Goal: Information Seeking & Learning: Learn about a topic

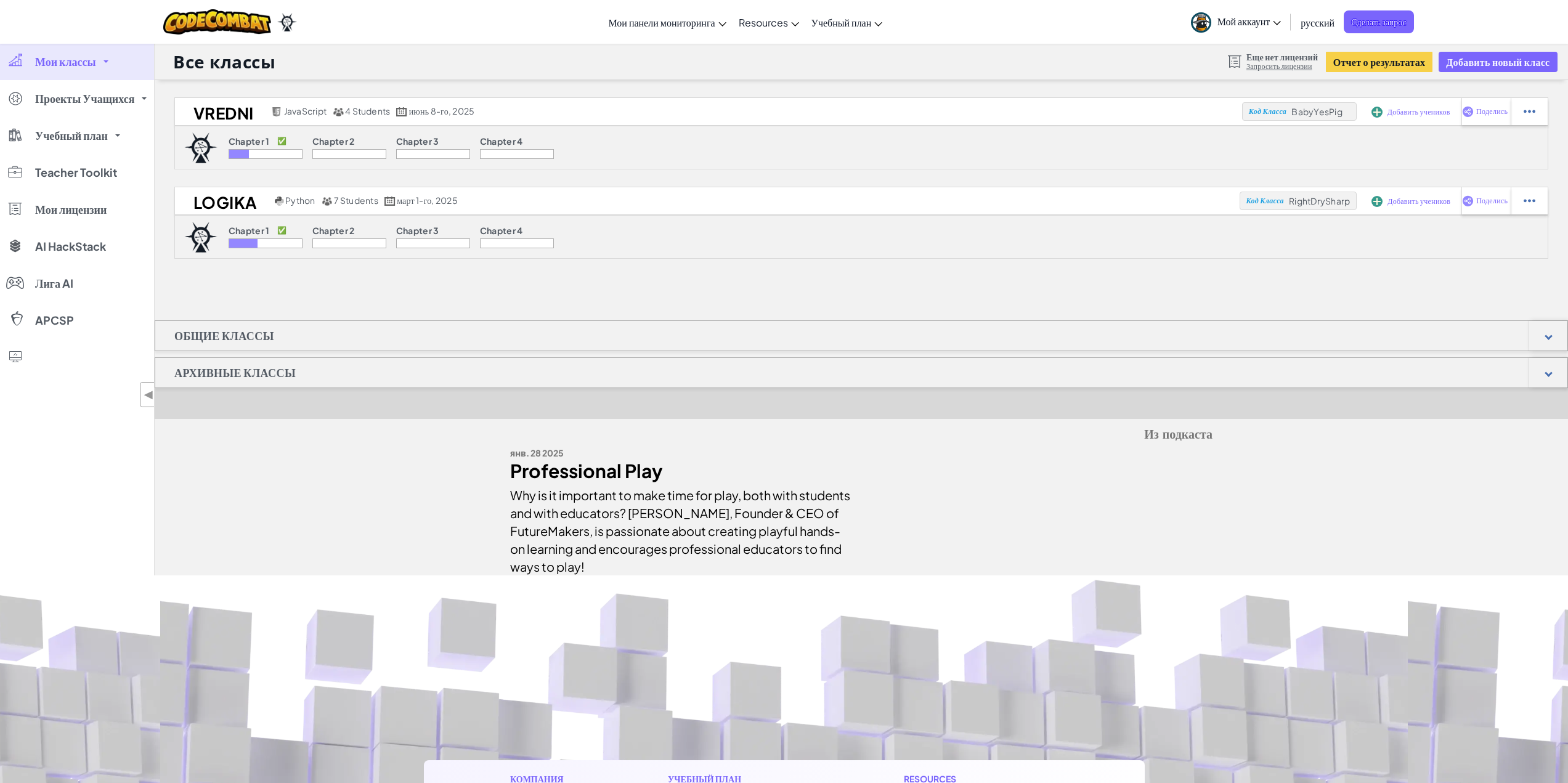
drag, startPoint x: 816, startPoint y: 428, endPoint x: 822, endPoint y: 411, distance: 18.0
click at [822, 414] on div "vredni JavaScript 4 Students июнь 8-го, 2025 Код Класса BabyYesPig Добавить уче…" at bounding box center [861, 336] width 1414 height 478
click at [1231, 21] on span "Мой аккаунт" at bounding box center [1250, 21] width 64 height 13
click at [522, 146] on p "Chapter 4" at bounding box center [501, 141] width 43 height 10
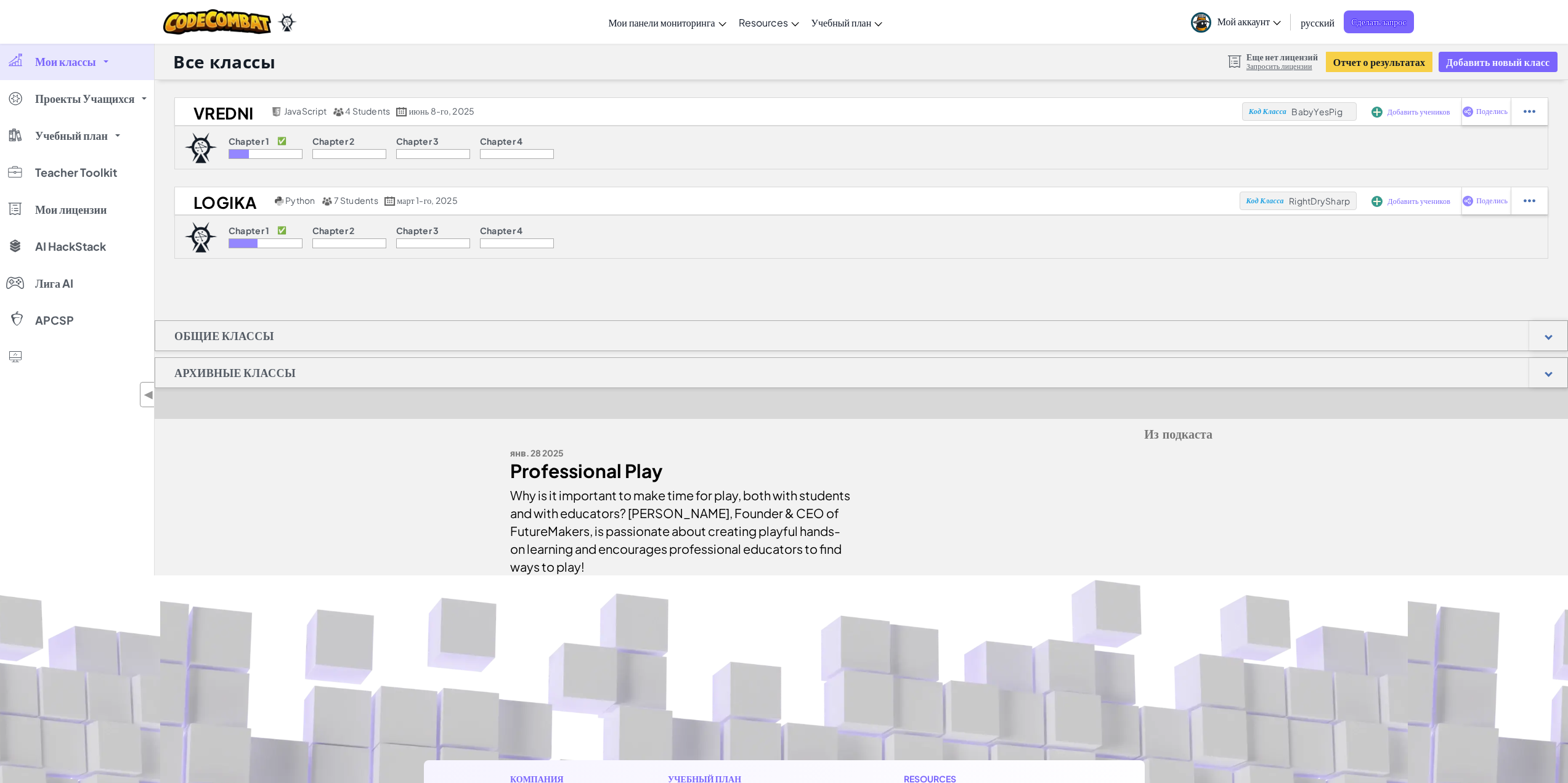
drag, startPoint x: 1146, startPoint y: 433, endPoint x: 1233, endPoint y: 435, distance: 87.0
click at [1233, 435] on div "vredni JavaScript 4 Students июнь 8-го, 2025 Код Класса BabyYesPig Добавить уче…" at bounding box center [861, 336] width 1414 height 478
click at [1220, 435] on div "Из подкаста янв. 28 2025 Professional Play Why is it important to make time for…" at bounding box center [861, 500] width 721 height 151
click at [1321, 16] on span "русский" at bounding box center [1318, 23] width 34 height 13
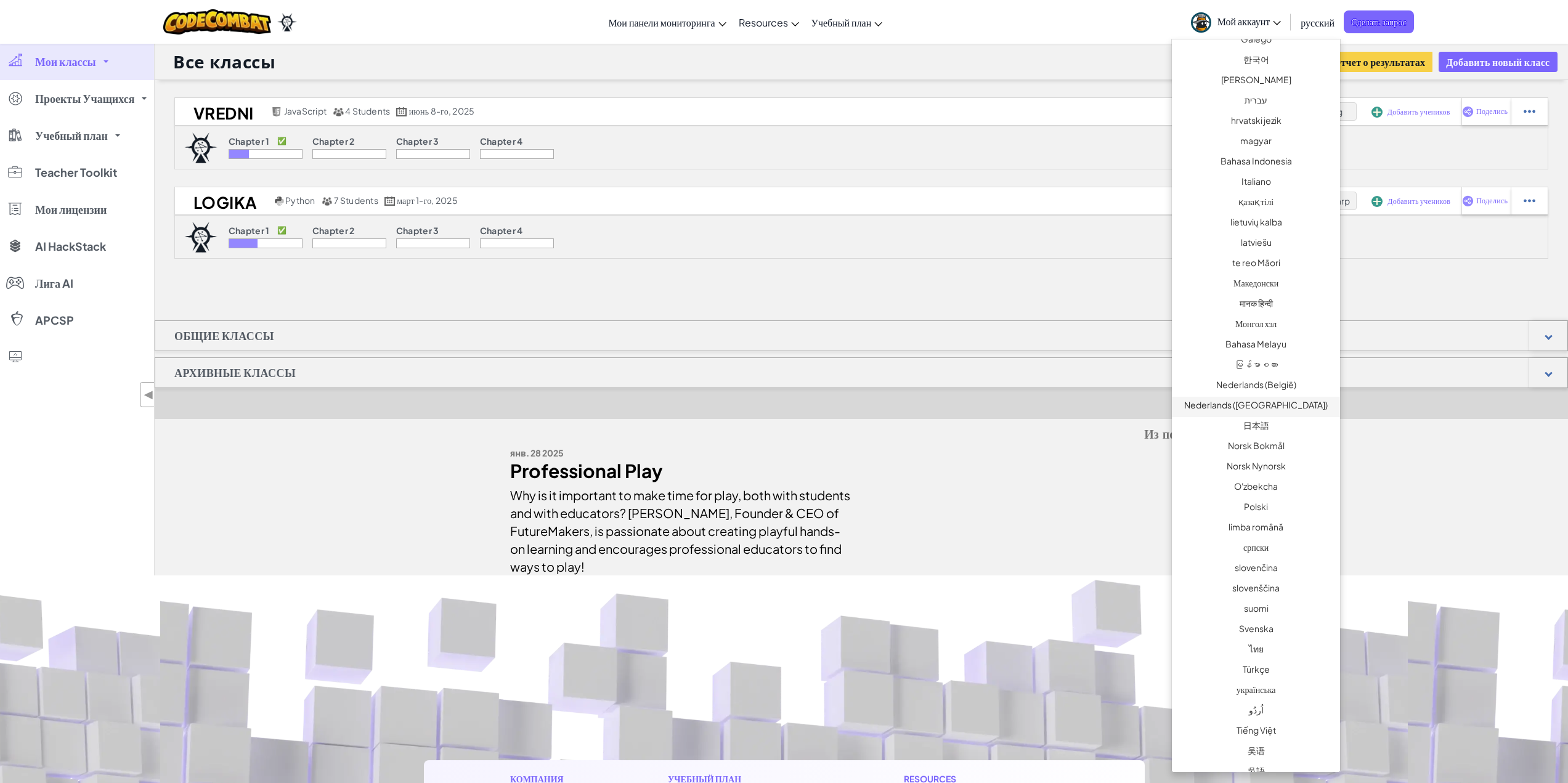
scroll to position [514, 0]
click at [1285, 673] on link "українська" at bounding box center [1256, 677] width 168 height 21
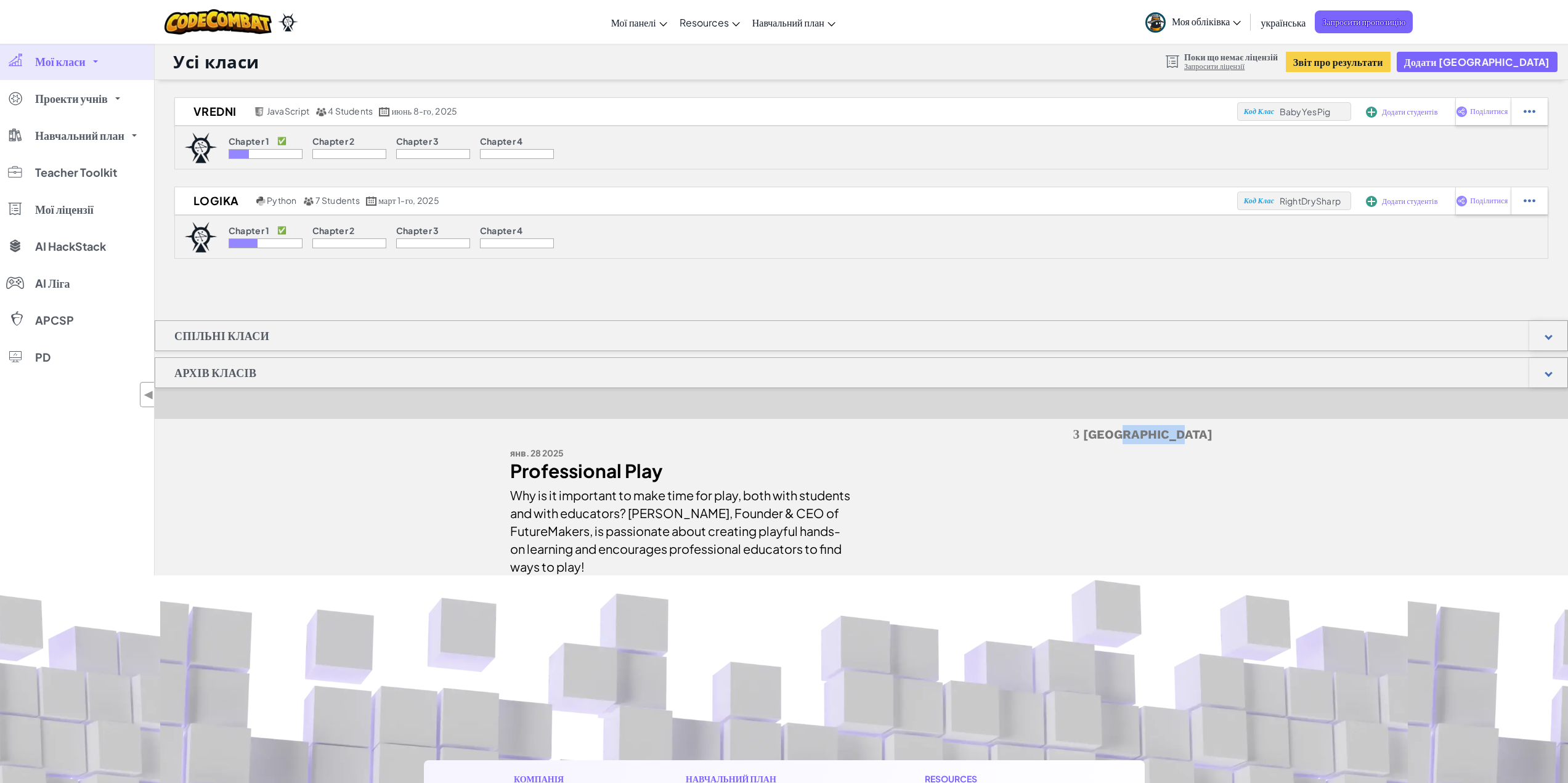
drag, startPoint x: 1154, startPoint y: 433, endPoint x: 1201, endPoint y: 433, distance: 47.0
click at [1199, 433] on h5 "З [GEOGRAPHIC_DATA]" at bounding box center [861, 434] width 702 height 19
click at [1210, 433] on h5 "З [GEOGRAPHIC_DATA]" at bounding box center [861, 434] width 702 height 19
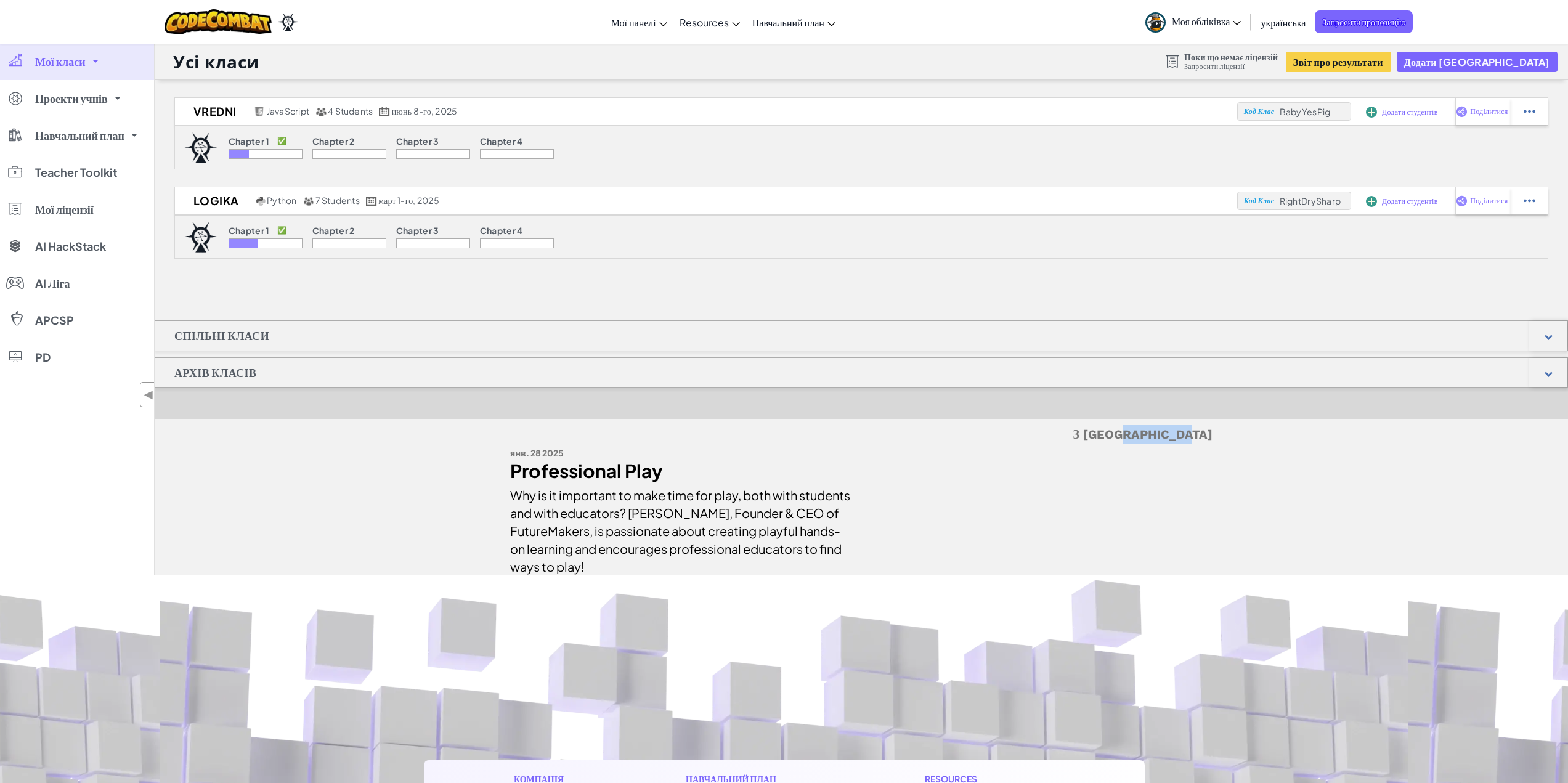
drag, startPoint x: 1151, startPoint y: 435, endPoint x: 1209, endPoint y: 438, distance: 58.1
click at [1209, 438] on h5 "З [GEOGRAPHIC_DATA]" at bounding box center [861, 434] width 702 height 19
click at [1269, 66] on link "Запросити ліцензії" at bounding box center [1231, 67] width 94 height 10
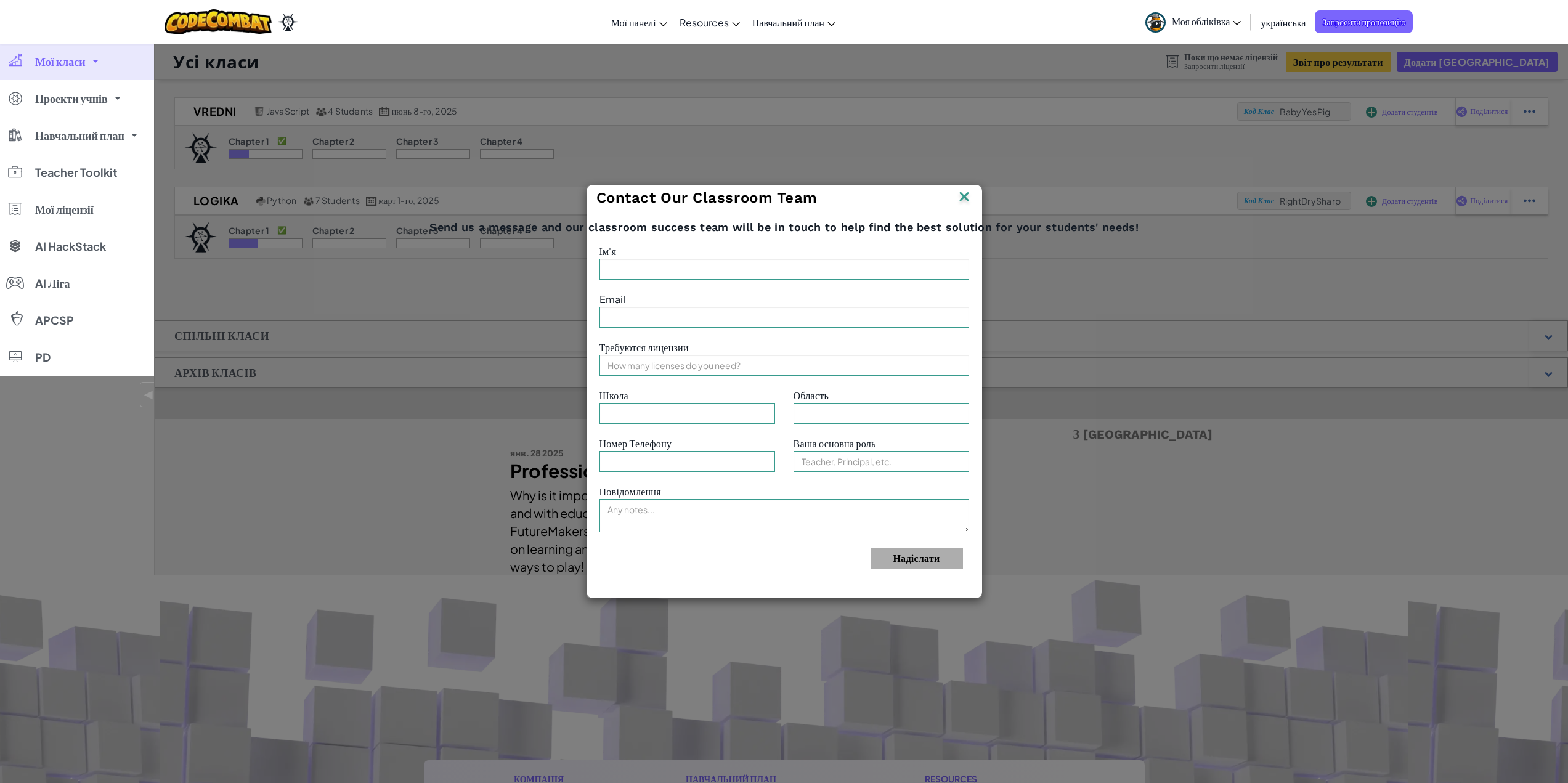
type input "[PERSON_NAME]"
type input "[EMAIL_ADDRESS][DOMAIN_NAME]"
type input "Logika"
type input "1"
type input "Teacher"
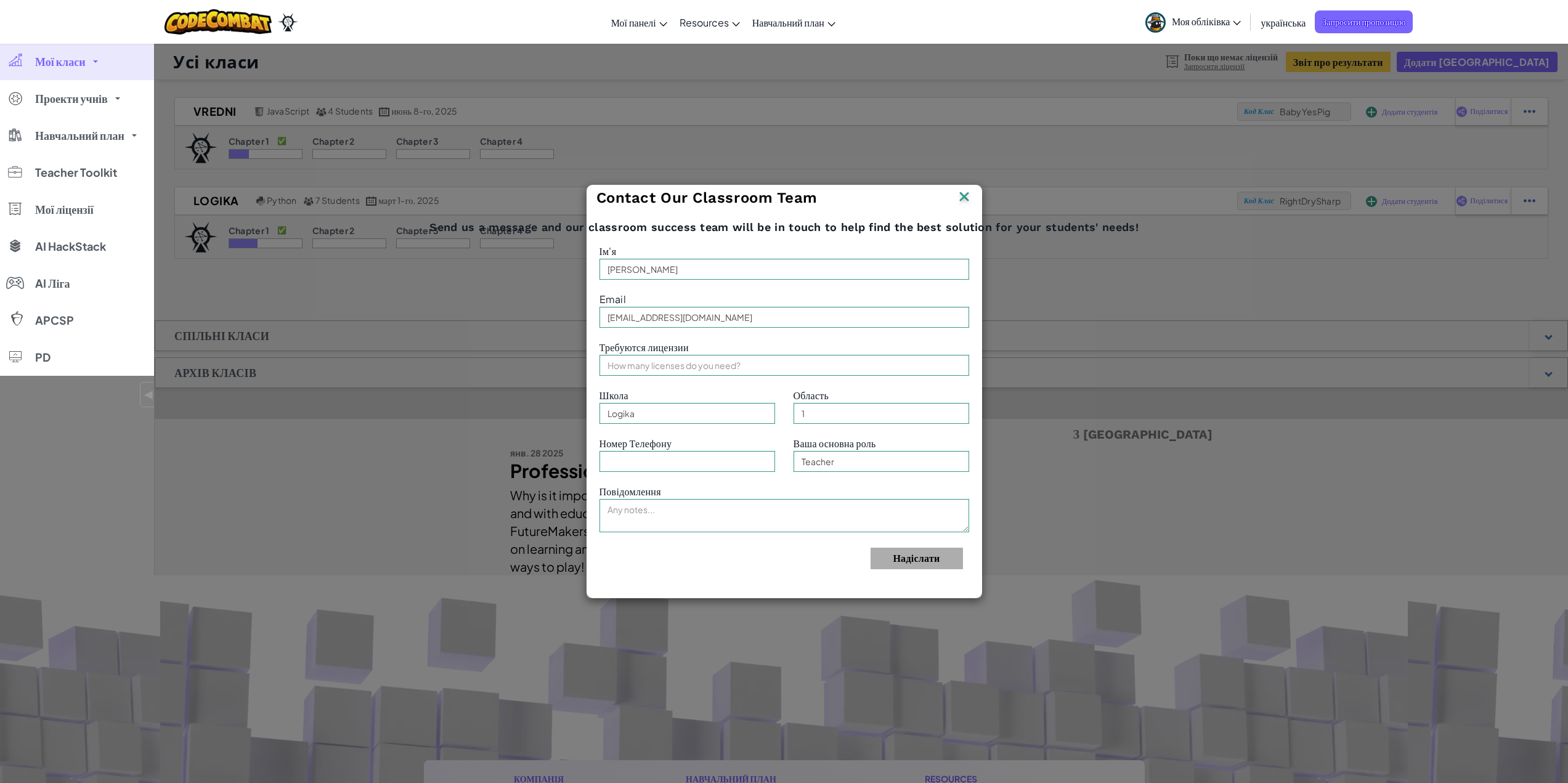
click at [965, 197] on img at bounding box center [964, 198] width 16 height 18
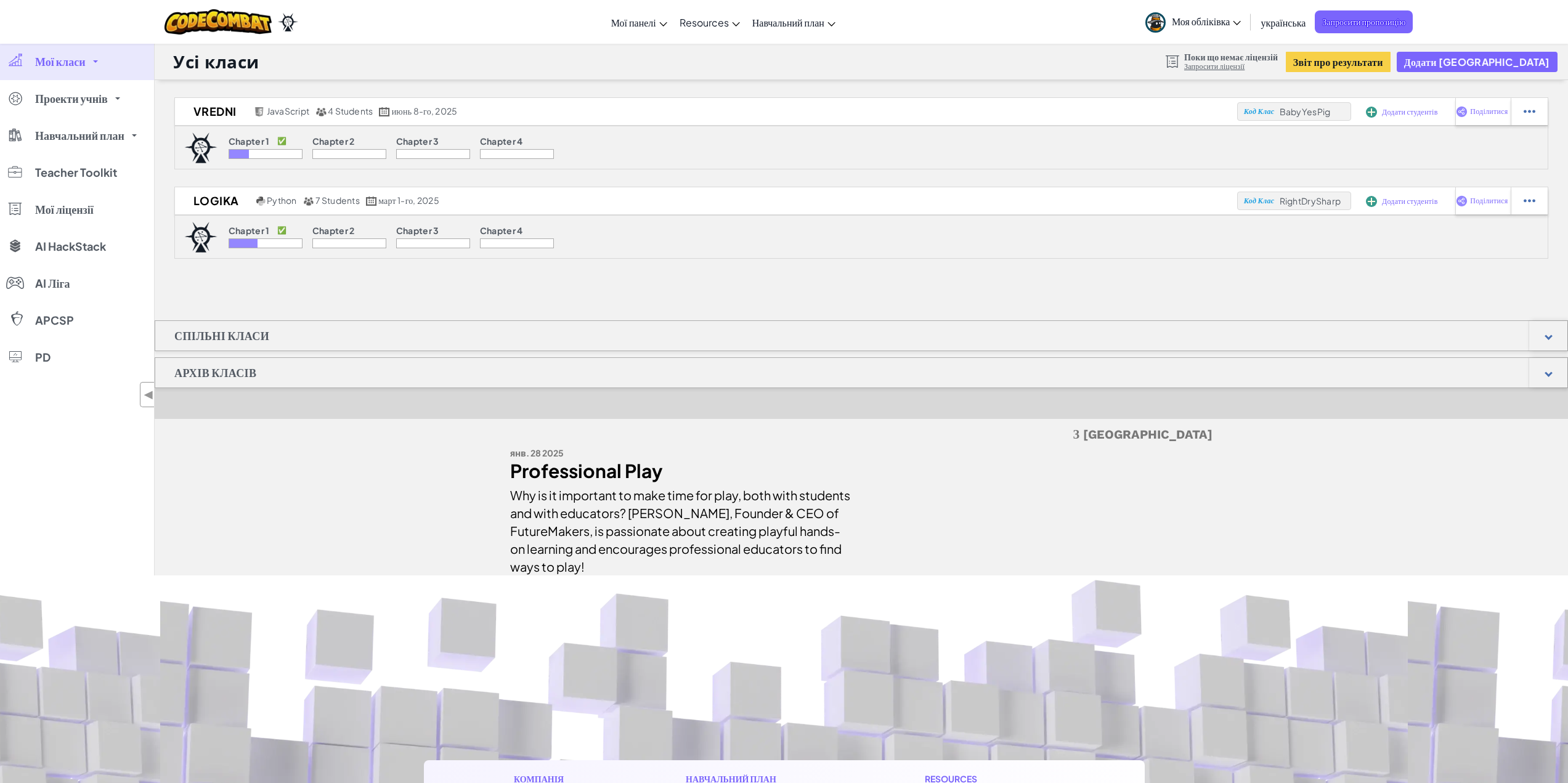
click at [669, 156] on div "Chapter 1 ✅ Chapter 2 Chapter 3 Chapter 4" at bounding box center [861, 148] width 1374 height 44
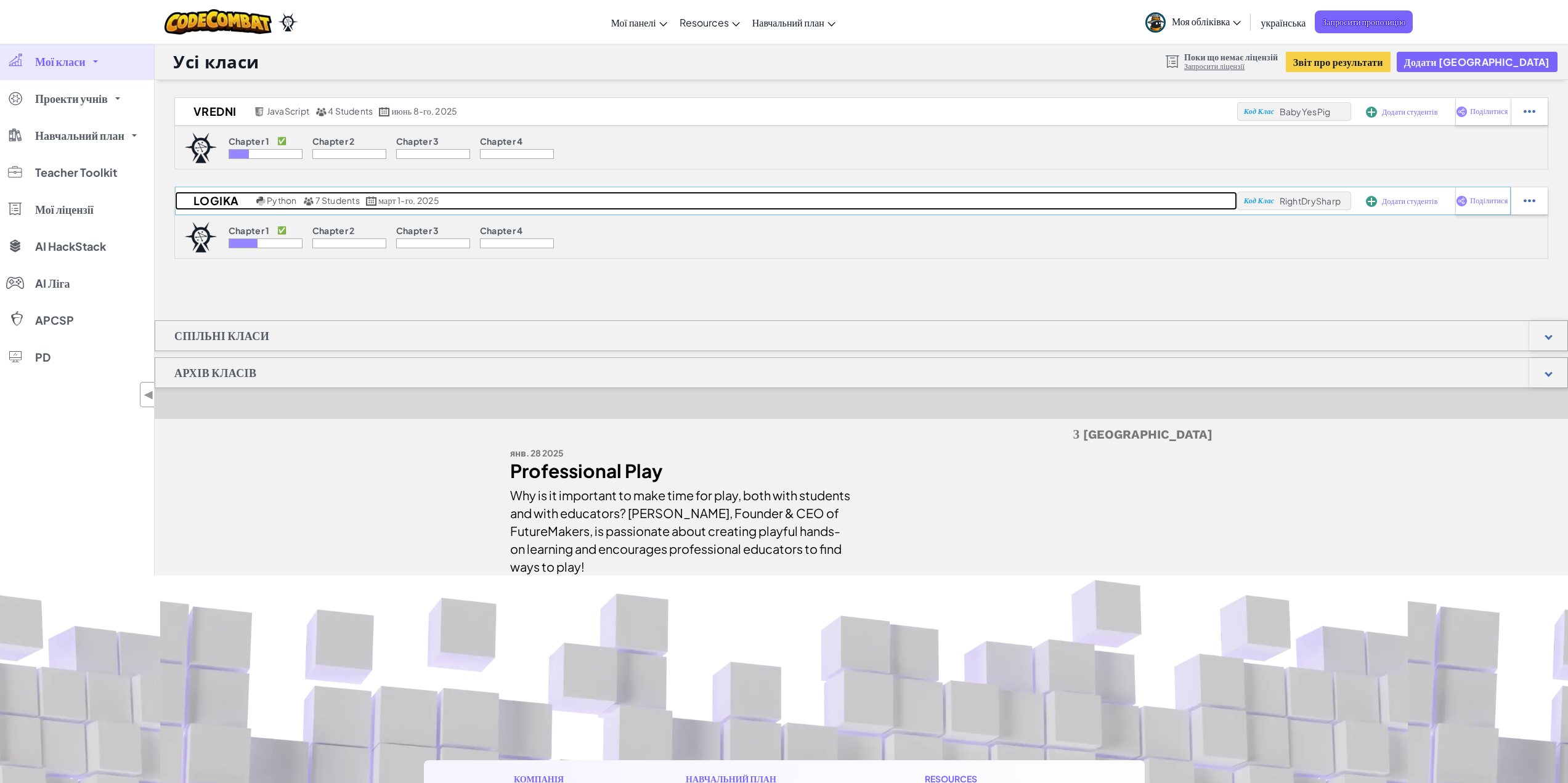
click at [210, 202] on h2 "logika" at bounding box center [214, 201] width 78 height 18
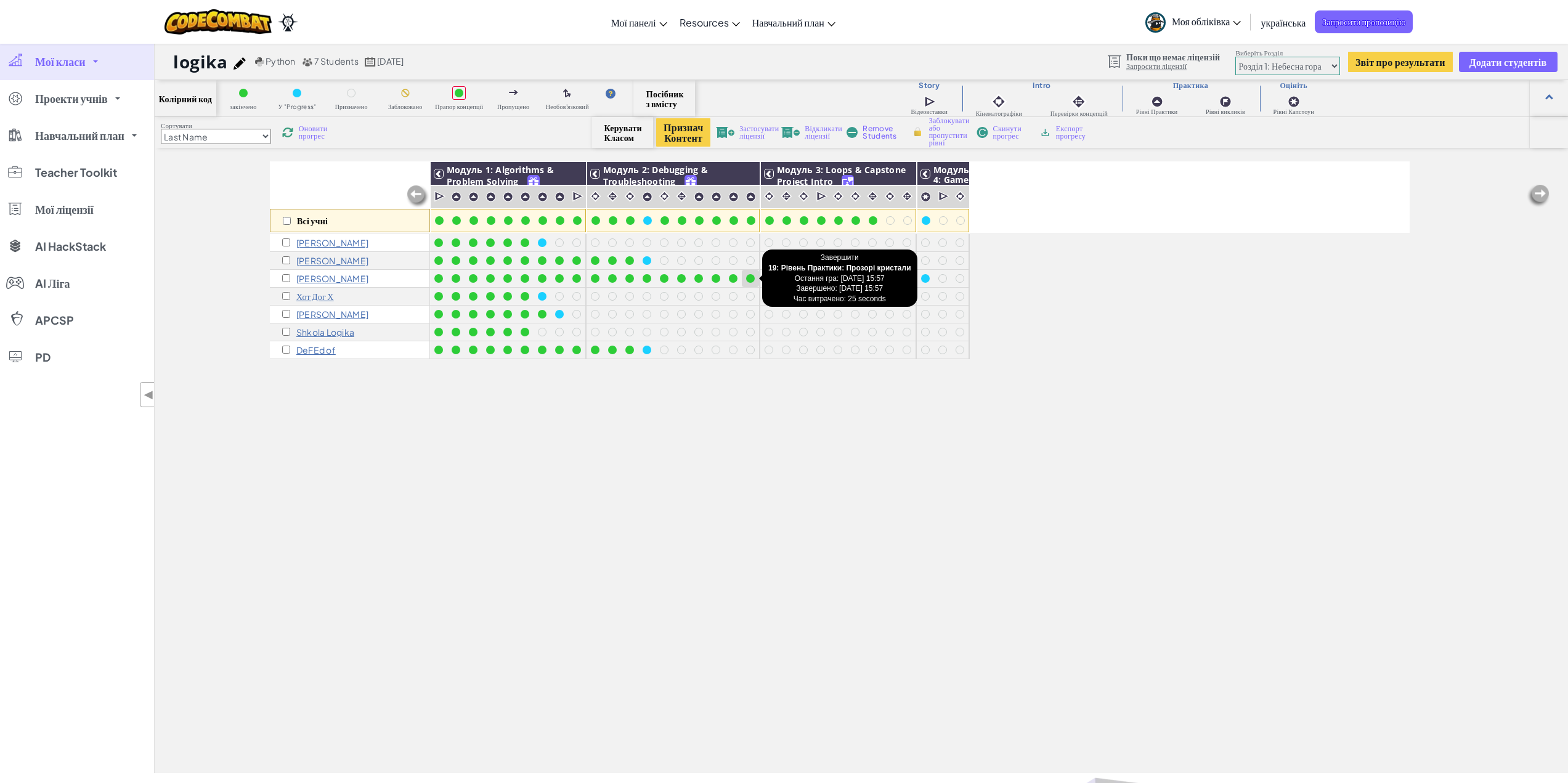
click at [751, 277] on div at bounding box center [751, 279] width 9 height 9
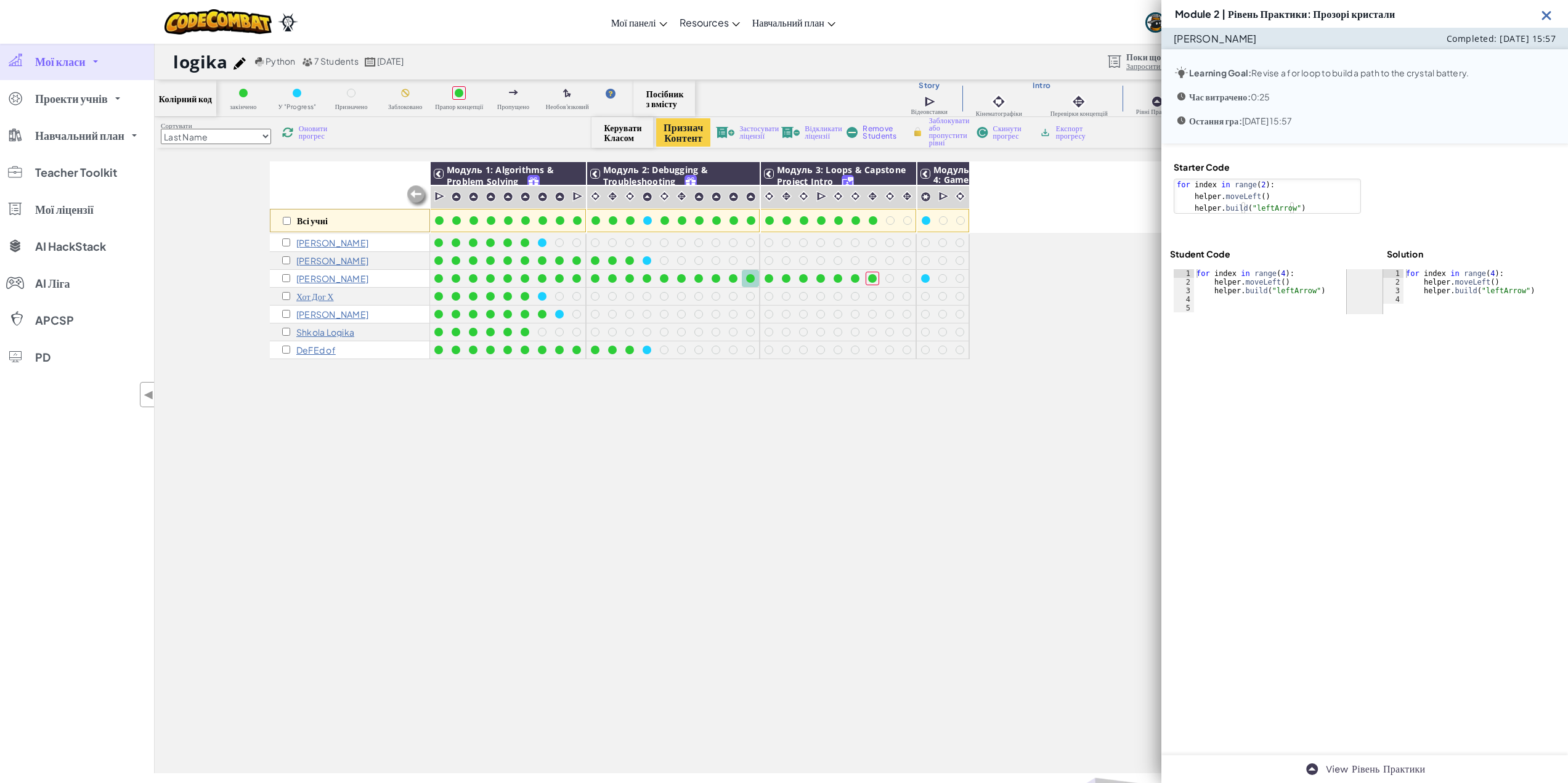
click at [1552, 14] on img at bounding box center [1547, 15] width 16 height 16
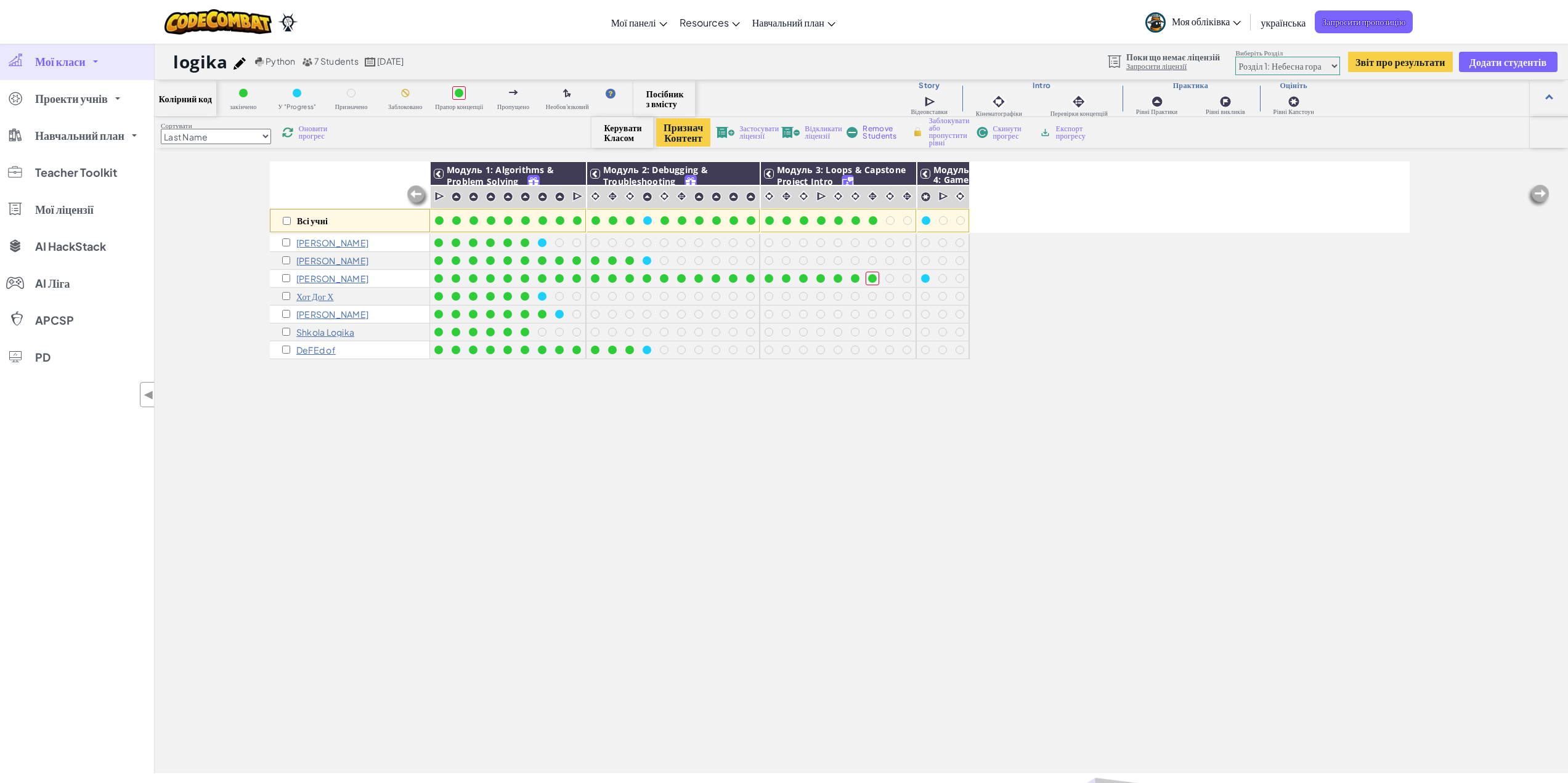
click at [770, 281] on div at bounding box center [769, 279] width 9 height 9
click at [785, 279] on div at bounding box center [786, 279] width 9 height 9
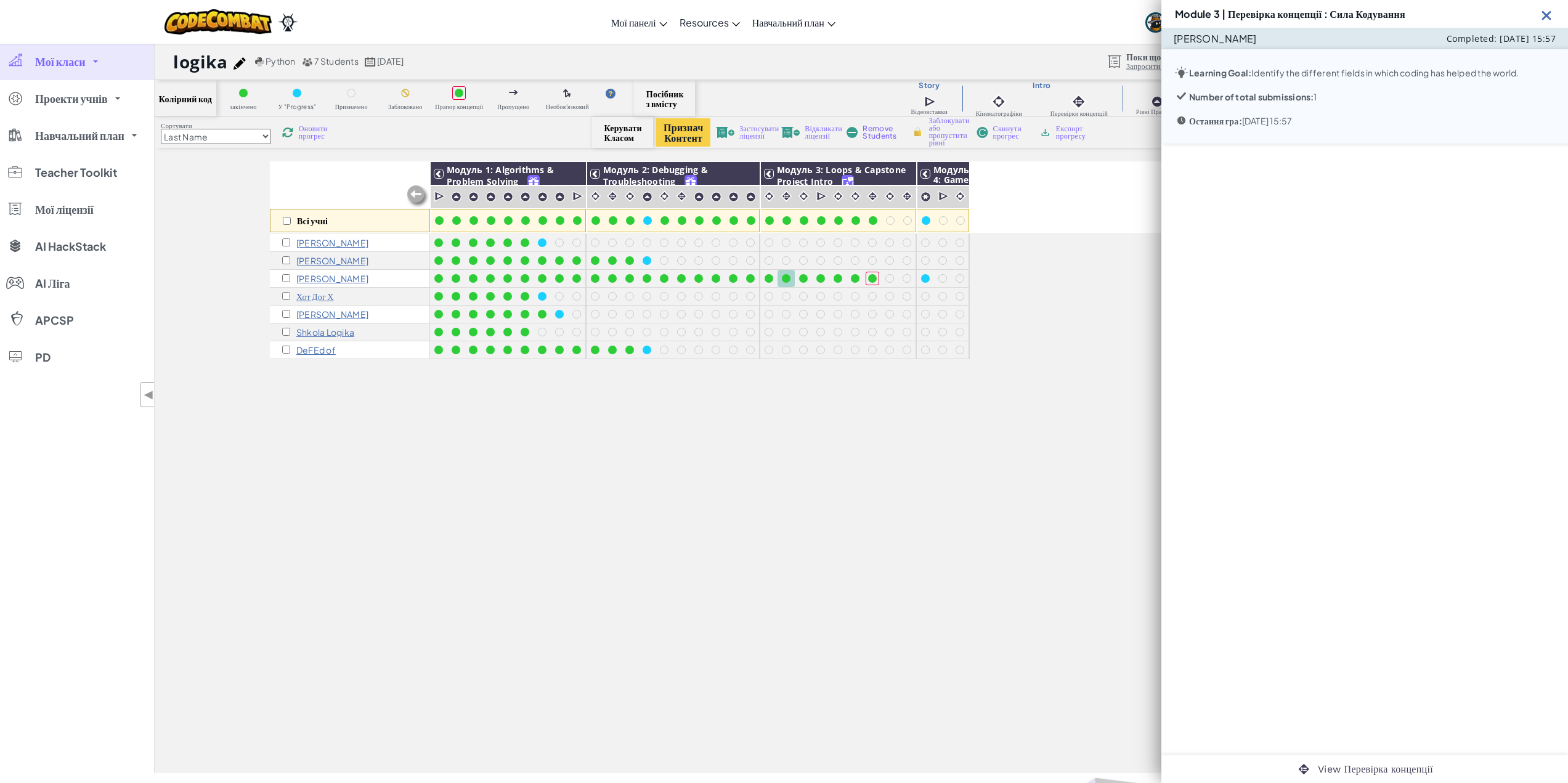
click at [1545, 16] on img at bounding box center [1547, 15] width 16 height 16
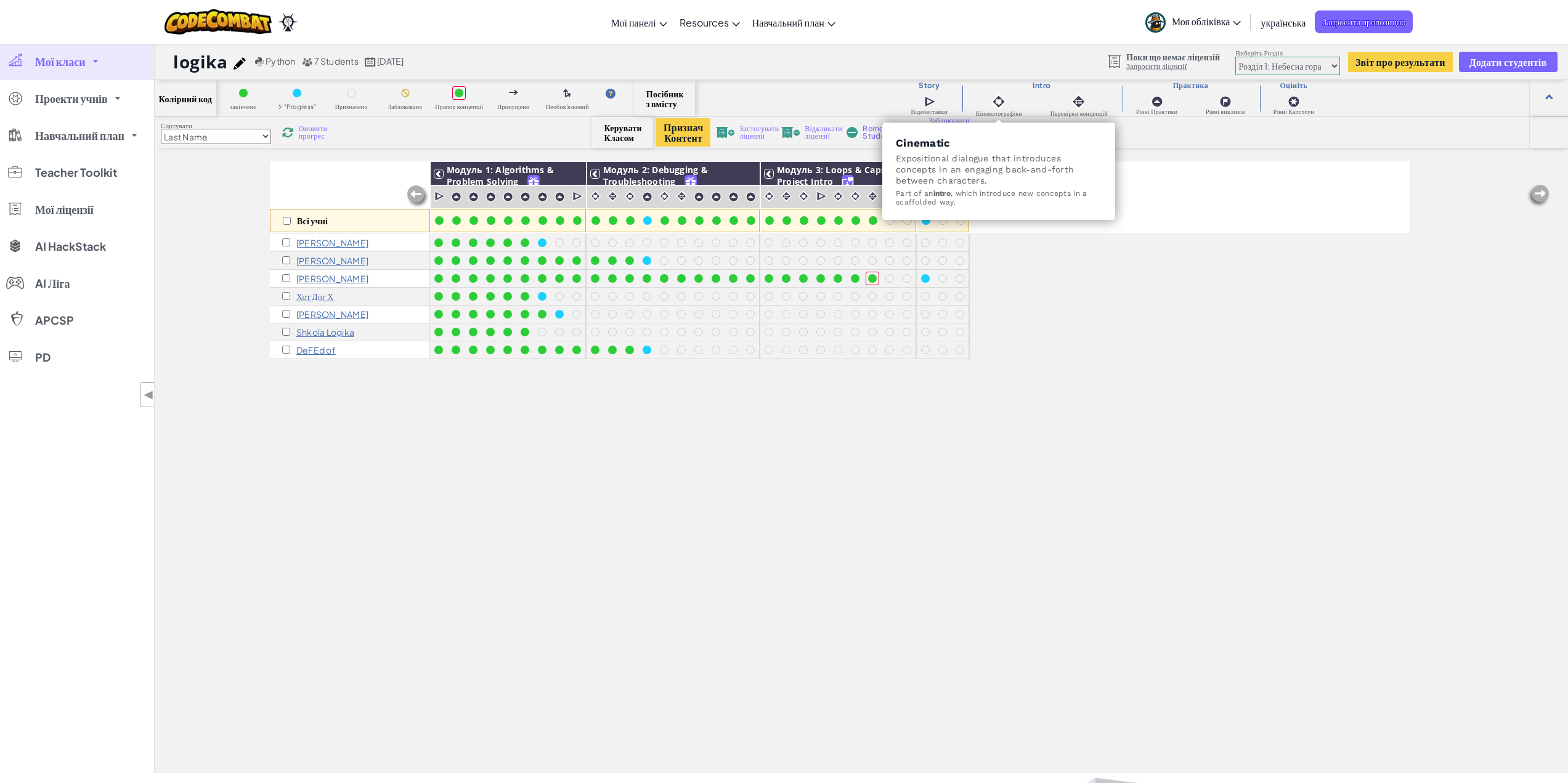
click at [998, 97] on img at bounding box center [999, 102] width 17 height 17
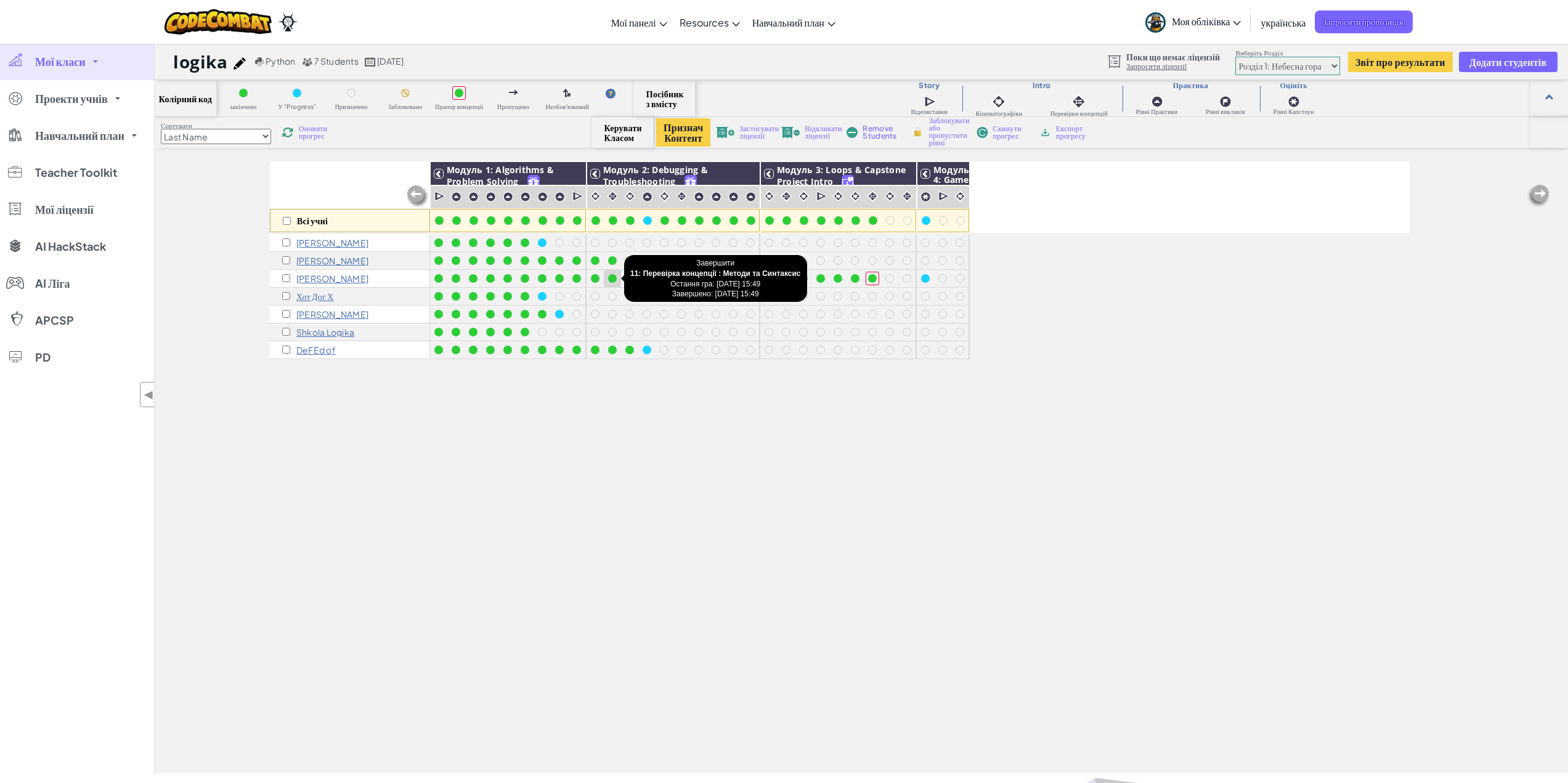
click at [611, 276] on div at bounding box center [613, 279] width 9 height 9
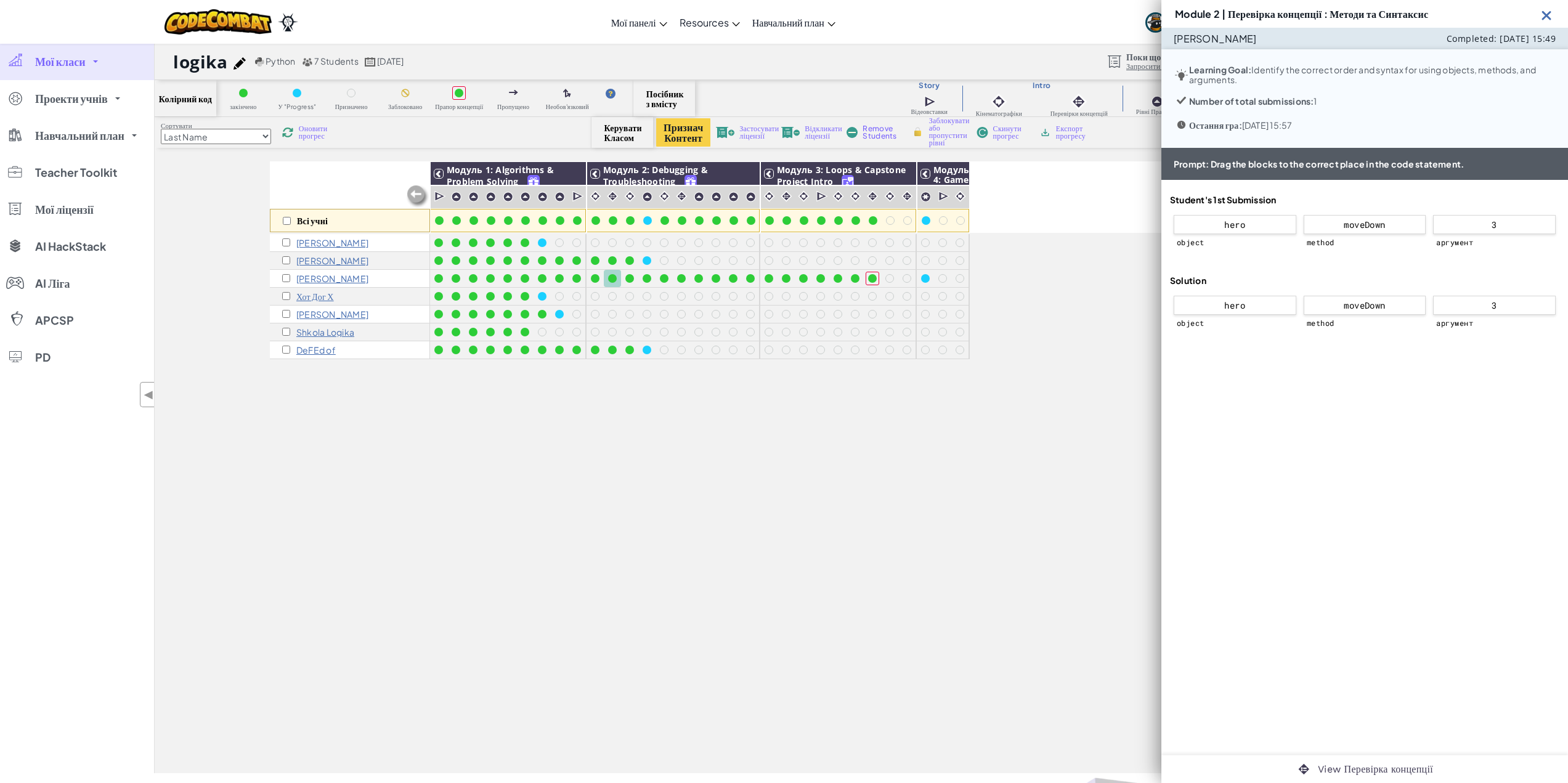
click at [611, 276] on div at bounding box center [613, 279] width 9 height 9
click at [1231, 311] on p "hero" at bounding box center [1235, 305] width 27 height 18
drag, startPoint x: 660, startPoint y: 280, endPoint x: 1193, endPoint y: 266, distance: 533.2
click at [1193, 266] on div "object method аргумент" at bounding box center [1365, 256] width 390 height 37
click at [1073, 232] on div "Всі учні Модуль 1: Algorithms & Problem Solving Модуль 2: Debugging & Troublesh…" at bounding box center [840, 197] width 1140 height 72
